Goal: Information Seeking & Learning: Stay updated

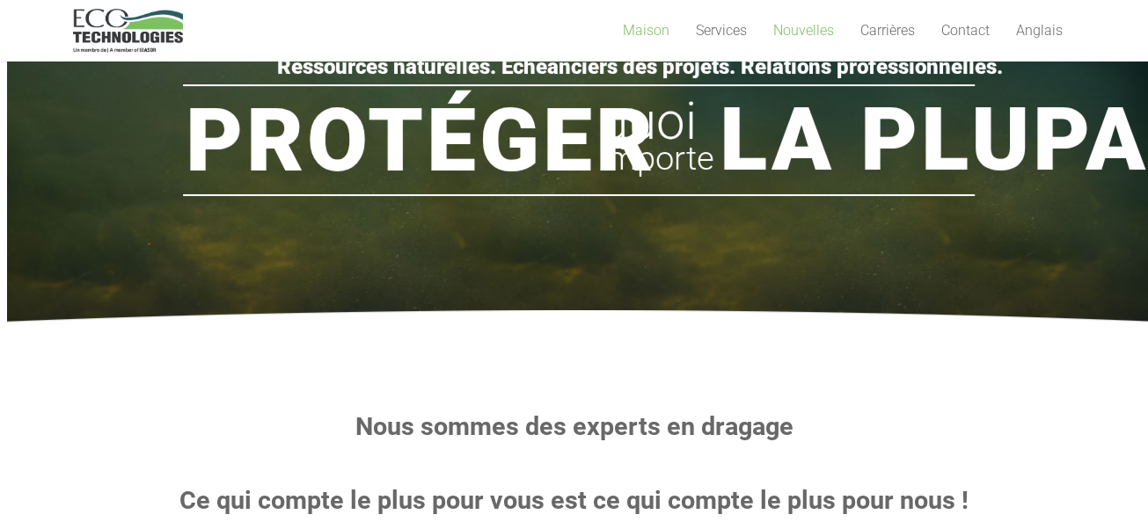
scroll to position [219, 0]
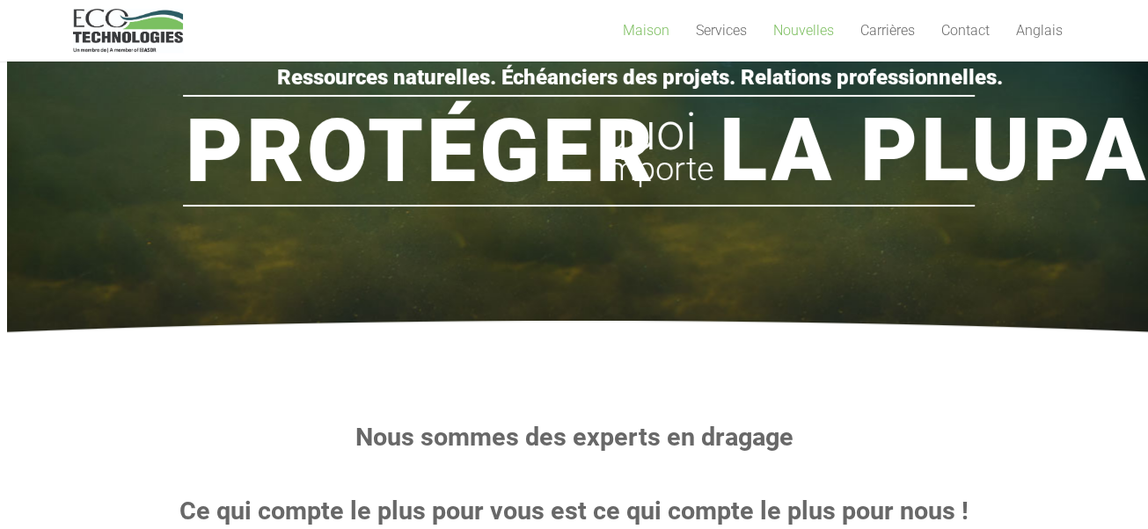
click at [802, 28] on font "Nouvelles" at bounding box center [803, 30] width 61 height 17
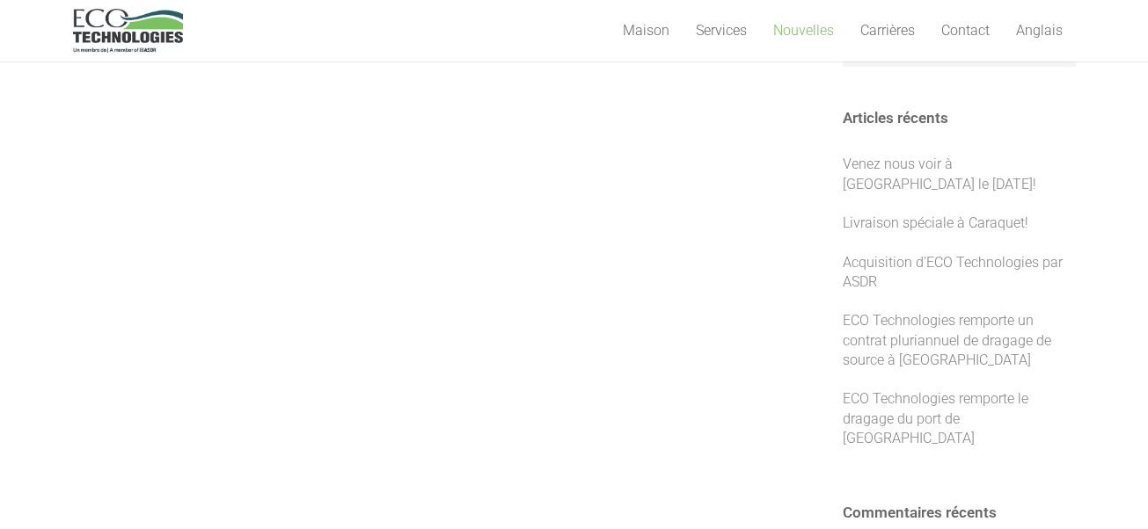
scroll to position [352, 0]
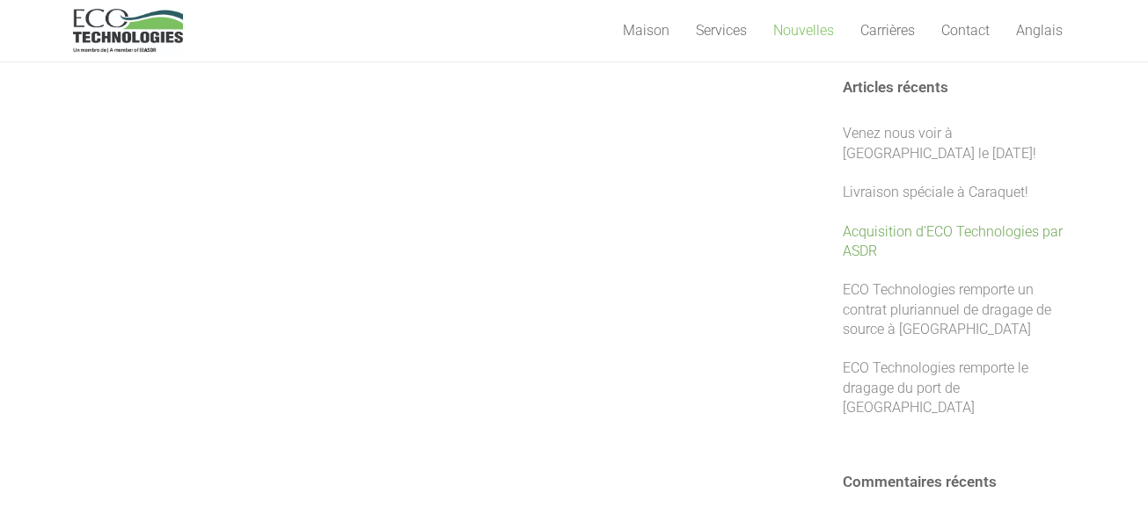
click at [865, 247] on font "Acquisition d'ECO Technologies par ASDR" at bounding box center [952, 241] width 220 height 36
